Goal: Task Accomplishment & Management: Use online tool/utility

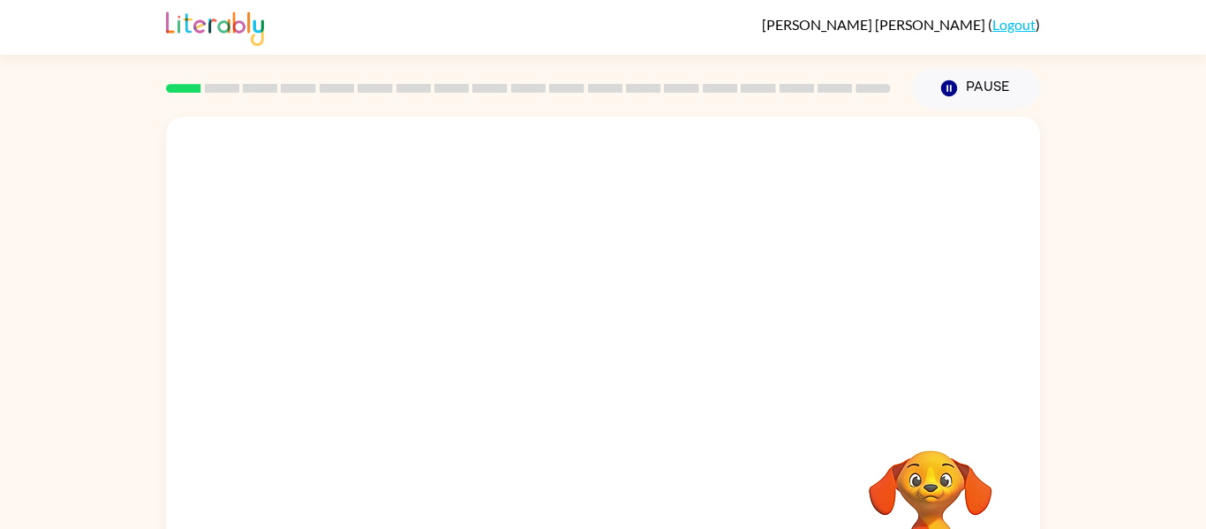
drag, startPoint x: 199, startPoint y: 82, endPoint x: 239, endPoint y: 84, distance: 40.6
click at [239, 84] on div at bounding box center [528, 88] width 746 height 62
click at [717, 469] on div "Your browser must support playing .mp4 files to use Literably. Please try using…" at bounding box center [603, 368] width 874 height 504
click at [590, 379] on div at bounding box center [602, 377] width 113 height 64
click at [590, 379] on icon "button" at bounding box center [603, 377] width 31 height 31
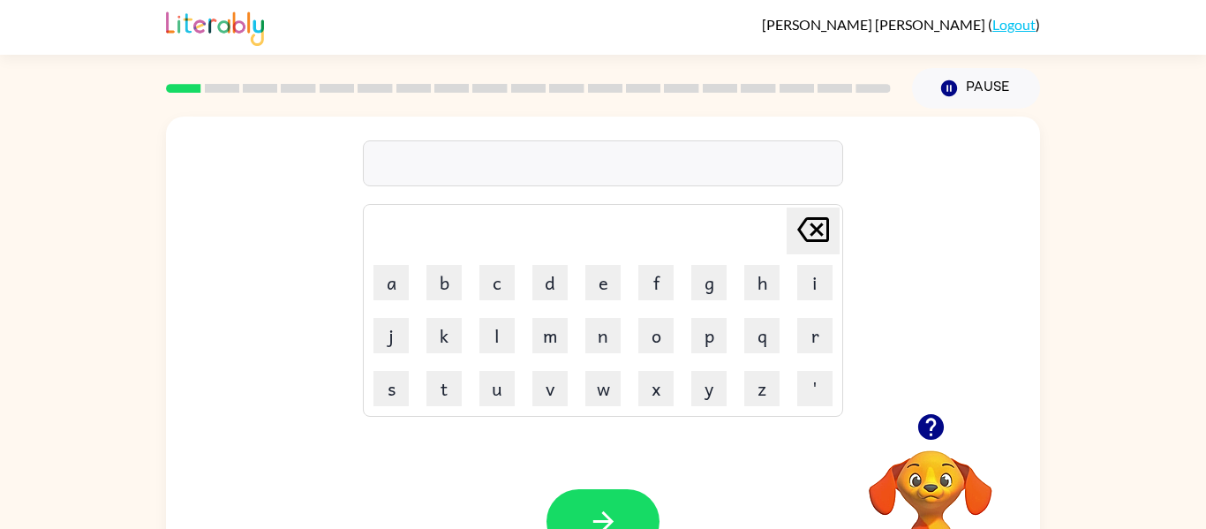
click at [817, 229] on icon at bounding box center [813, 229] width 32 height 25
click at [933, 420] on icon "button" at bounding box center [930, 426] width 31 height 31
click at [499, 294] on button "c" at bounding box center [496, 282] width 35 height 35
click at [388, 291] on button "a" at bounding box center [390, 282] width 35 height 35
click at [557, 271] on button "d" at bounding box center [549, 282] width 35 height 35
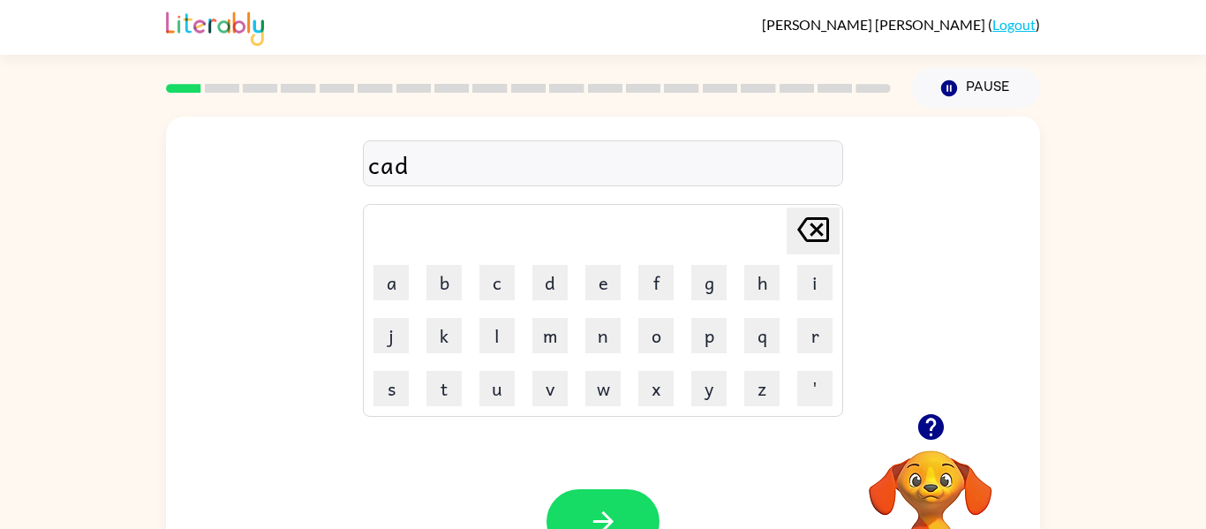
click at [1015, 405] on div at bounding box center [930, 426] width 177 height 45
click at [612, 518] on icon "button" at bounding box center [603, 521] width 31 height 31
click at [719, 335] on button "p" at bounding box center [708, 335] width 35 height 35
click at [652, 332] on button "o" at bounding box center [655, 335] width 35 height 35
click at [712, 328] on button "p" at bounding box center [708, 335] width 35 height 35
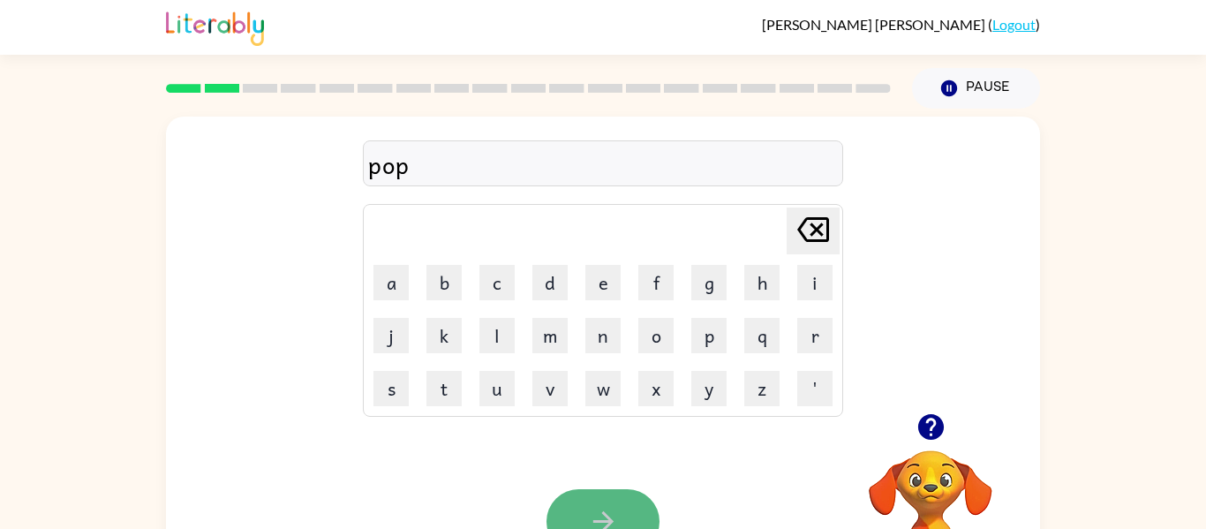
click at [602, 508] on icon "button" at bounding box center [603, 521] width 31 height 31
click at [820, 227] on icon at bounding box center [813, 229] width 32 height 25
click at [927, 412] on icon "button" at bounding box center [930, 426] width 31 height 31
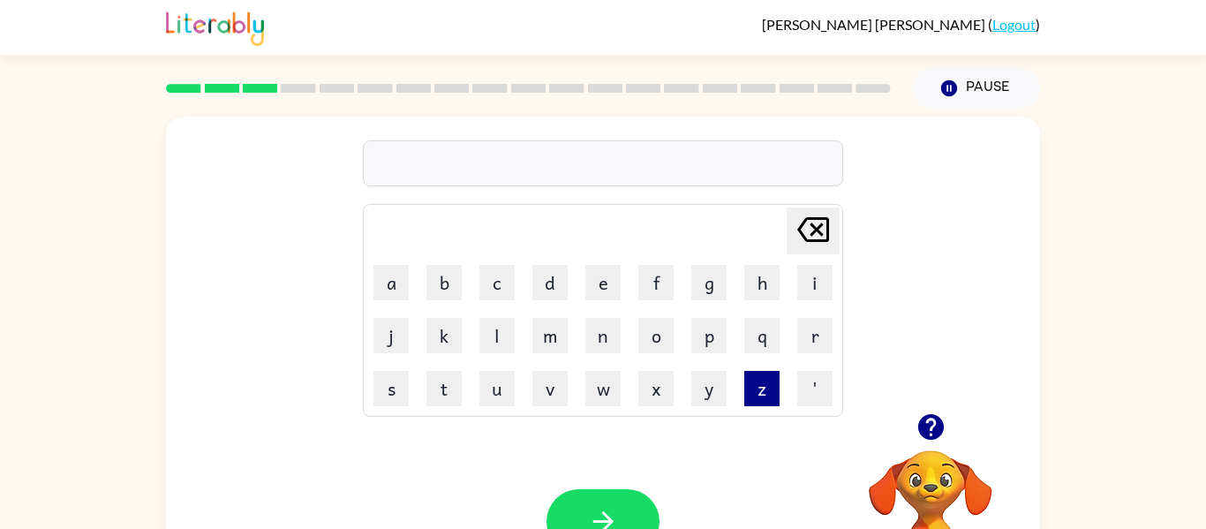
click at [769, 384] on button "z" at bounding box center [761, 388] width 35 height 35
click at [814, 281] on button "i" at bounding box center [814, 282] width 35 height 35
click at [691, 334] on button "p" at bounding box center [708, 335] width 35 height 35
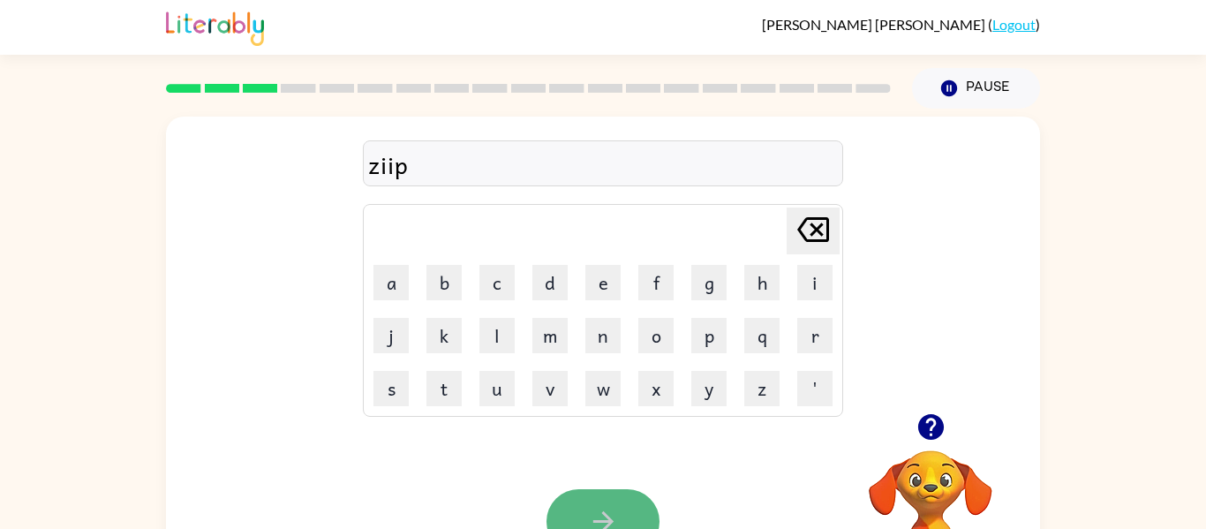
click at [604, 521] on icon "button" at bounding box center [602, 521] width 20 height 20
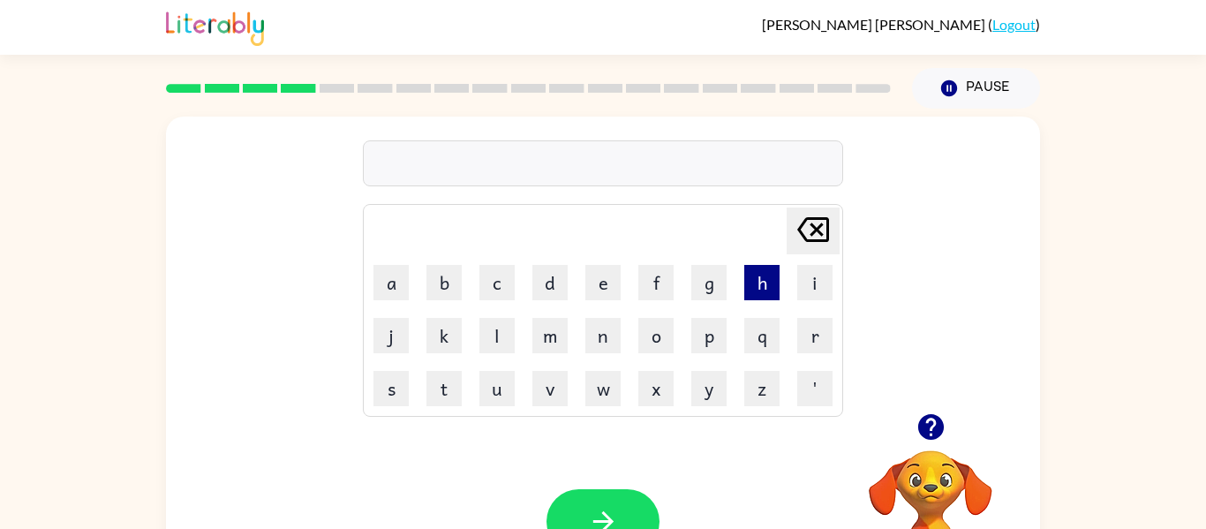
click at [755, 267] on button "h" at bounding box center [761, 282] width 35 height 35
click at [601, 278] on button "e" at bounding box center [602, 282] width 35 height 35
click at [613, 337] on button "n" at bounding box center [602, 335] width 35 height 35
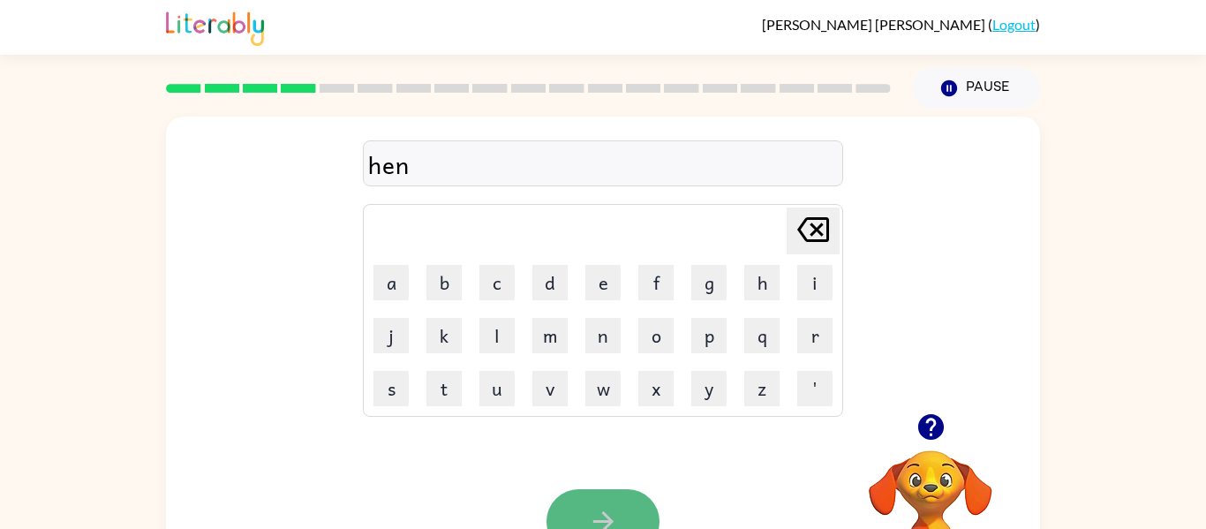
click at [612, 518] on icon "button" at bounding box center [603, 521] width 31 height 31
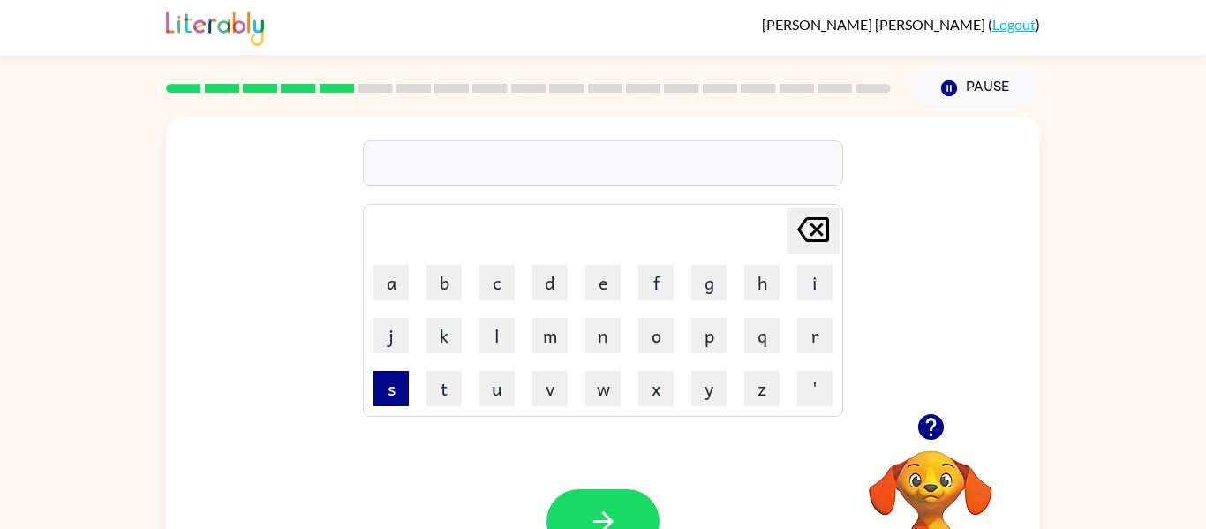
click at [382, 392] on button "s" at bounding box center [390, 388] width 35 height 35
click at [807, 283] on button "i" at bounding box center [814, 282] width 35 height 35
click at [440, 340] on button "k" at bounding box center [443, 335] width 35 height 35
click at [590, 519] on icon "button" at bounding box center [603, 521] width 31 height 31
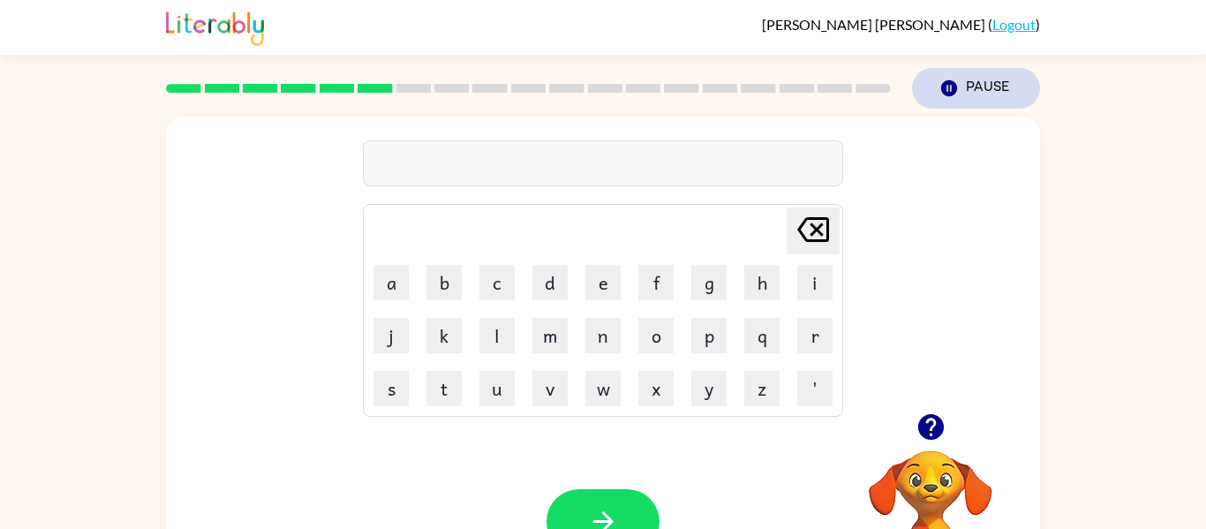
click at [940, 79] on icon "Pause" at bounding box center [948, 88] width 19 height 19
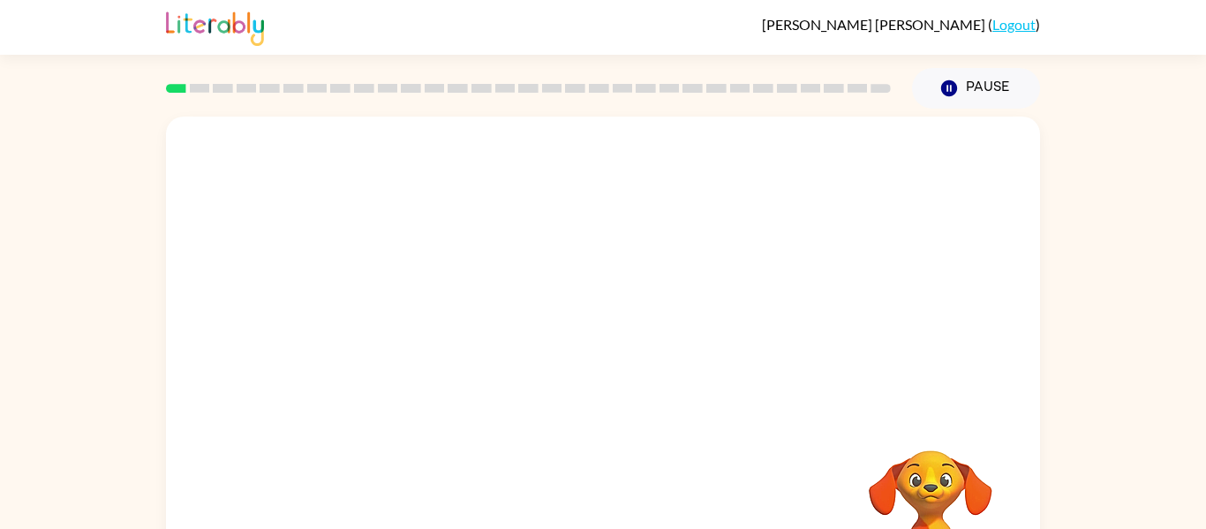
scroll to position [92, 0]
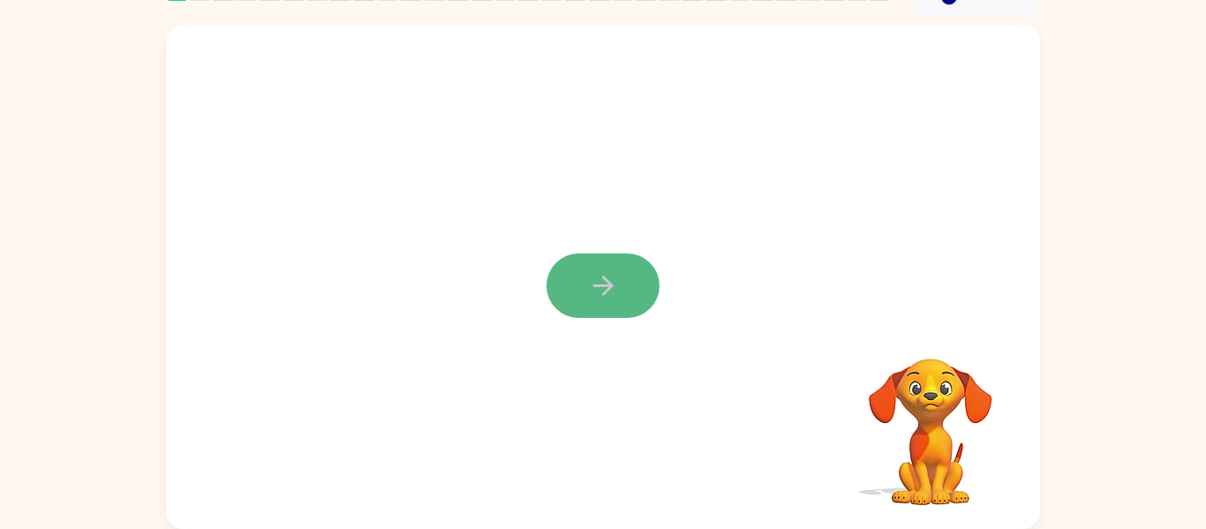
click at [588, 289] on icon "button" at bounding box center [603, 285] width 31 height 31
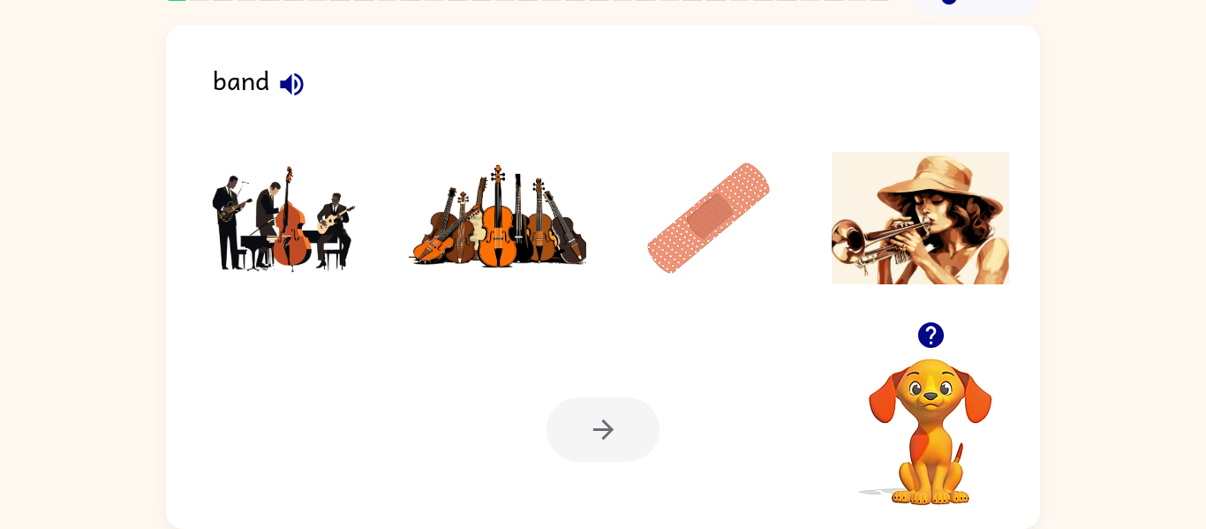
click at [567, 439] on div at bounding box center [602, 429] width 113 height 64
